Goal: Find specific page/section: Find specific page/section

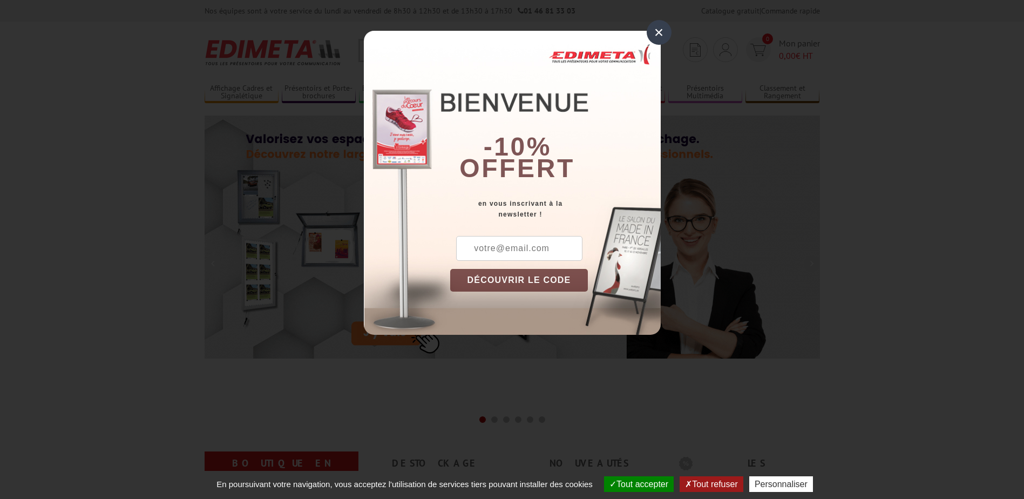
click at [666, 30] on div "×" at bounding box center [659, 32] width 25 height 25
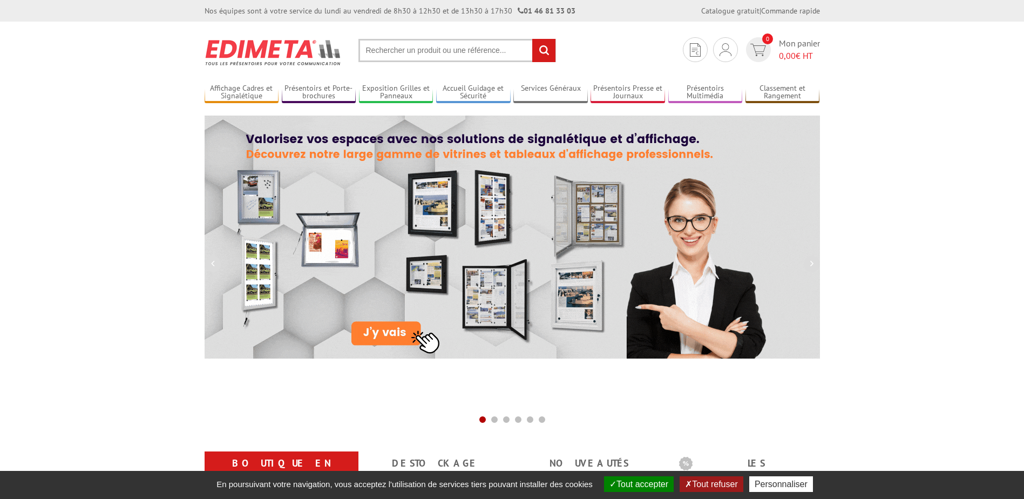
click at [436, 36] on section "Je me connecte Nouveau client ? Inscrivez-vous 0 Mon panier 0,00 € HT recherche…" at bounding box center [512, 47] width 615 height 51
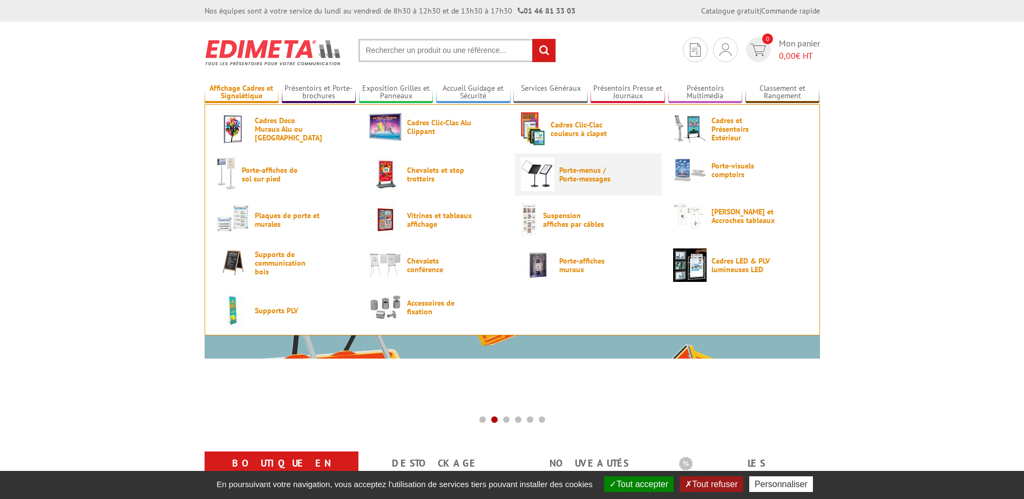
click at [589, 168] on span "Porte-menus / Porte-messages" at bounding box center [591, 174] width 65 height 17
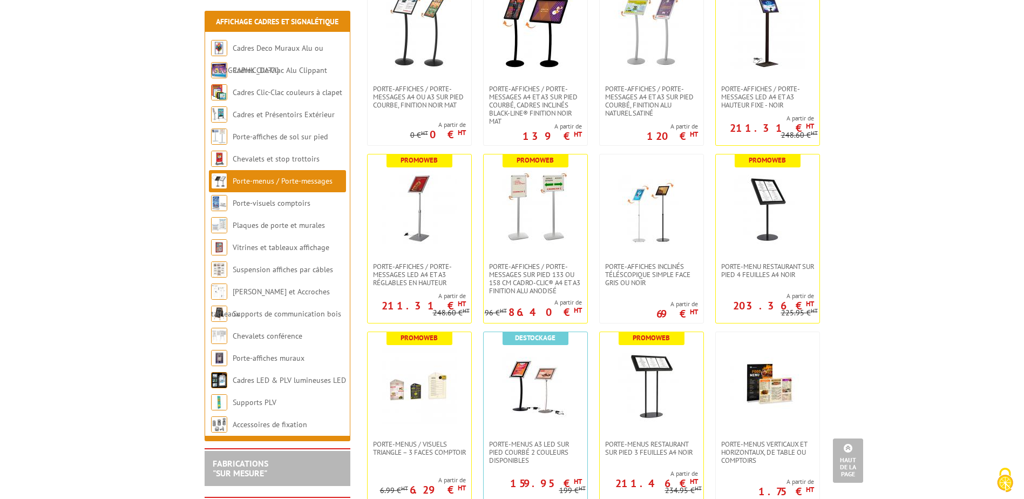
scroll to position [864, 0]
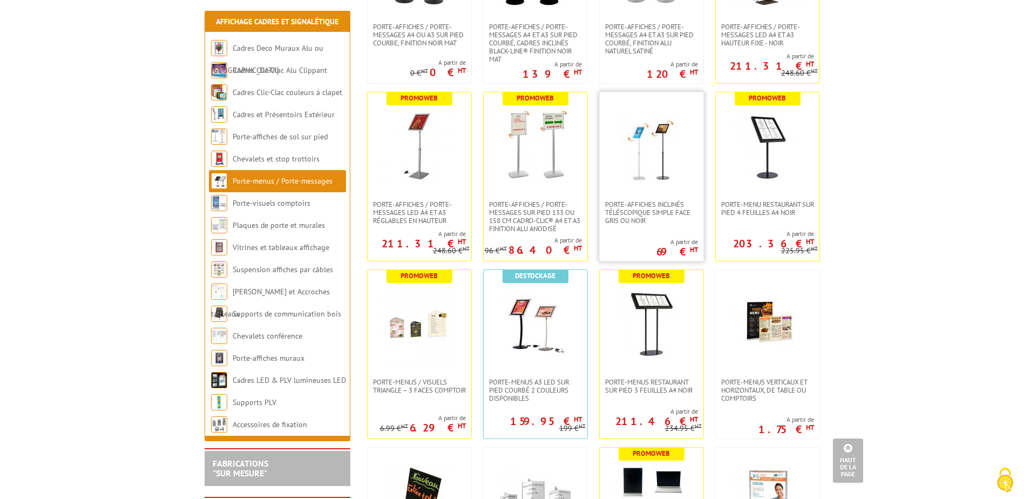
click at [666, 167] on img at bounding box center [652, 146] width 76 height 76
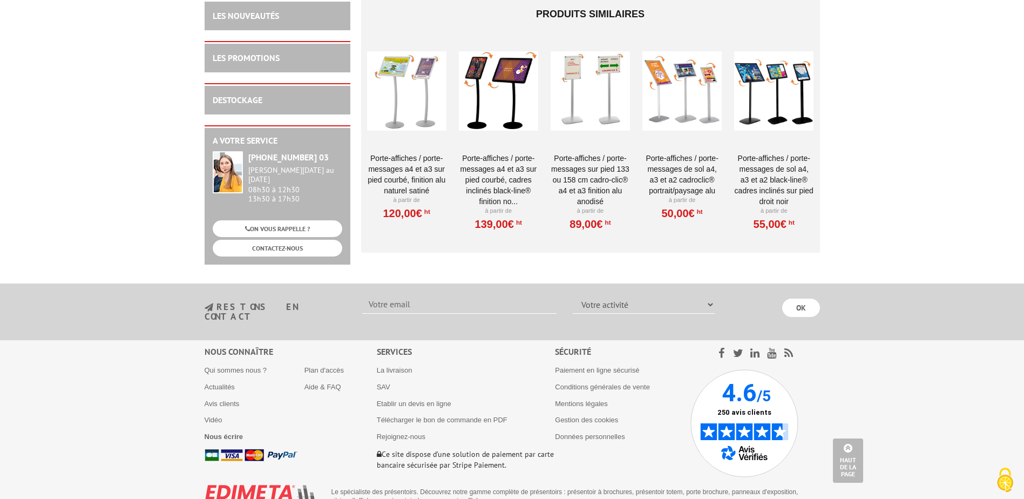
scroll to position [1005, 0]
